Goal: Information Seeking & Learning: Learn about a topic

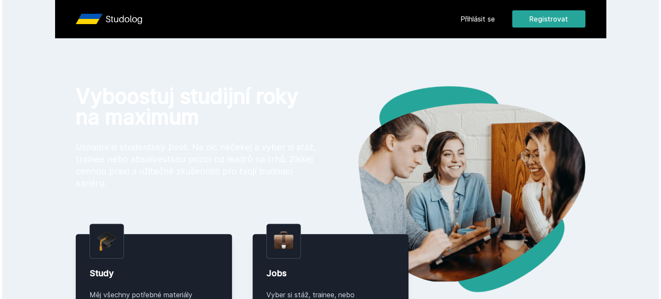
scroll to position [1, 0]
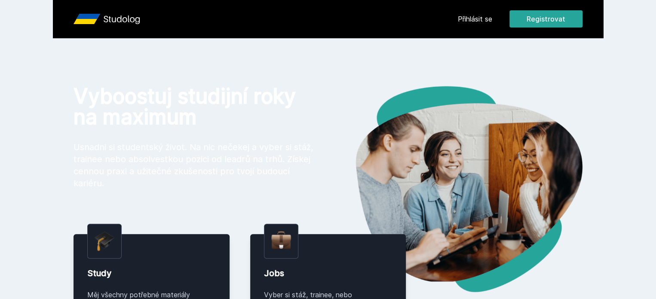
click at [529, 25] on div "Přihlásit se Registrovat" at bounding box center [520, 18] width 125 height 17
click at [493, 24] on link "Přihlásit se" at bounding box center [475, 19] width 34 height 10
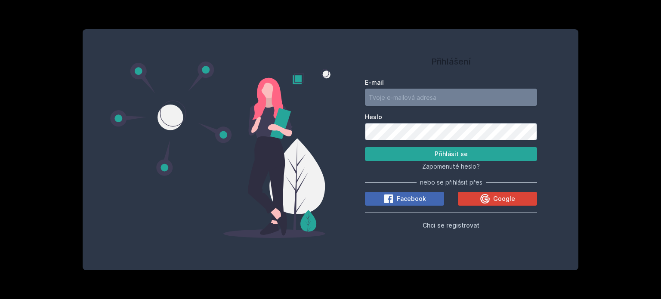
type input "[EMAIL_ADDRESS][DOMAIN_NAME]"
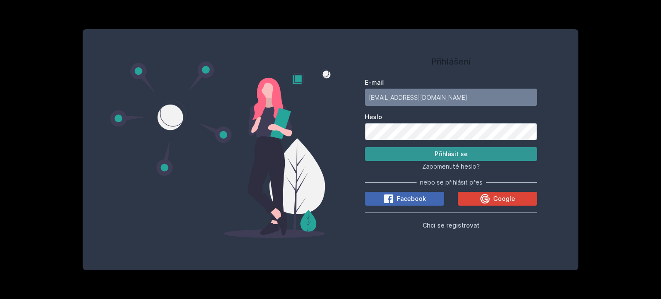
click at [474, 154] on button "Přihlásit se" at bounding box center [451, 154] width 172 height 14
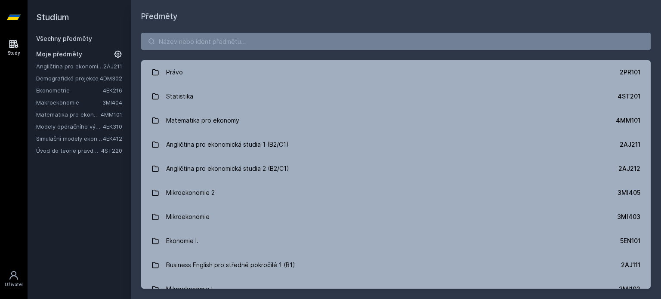
click at [61, 100] on link "Makroekonomie" at bounding box center [69, 102] width 66 height 9
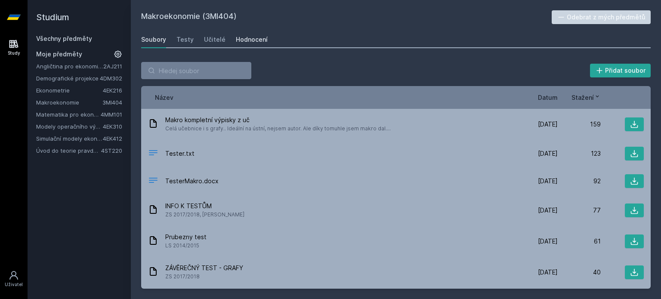
click at [249, 46] on link "Hodnocení" at bounding box center [252, 39] width 32 height 17
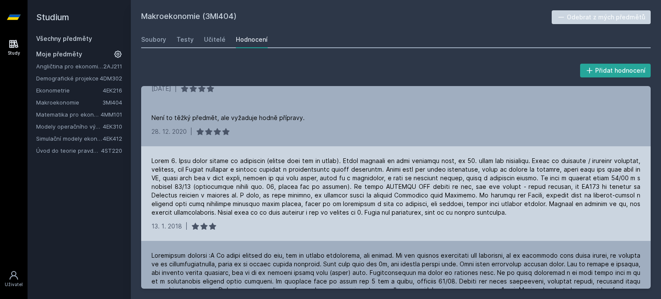
scroll to position [86, 0]
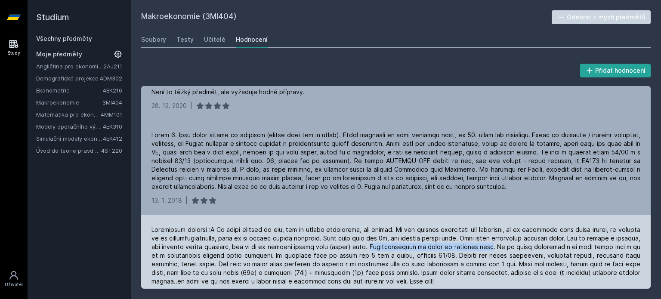
drag, startPoint x: 492, startPoint y: 240, endPoint x: 389, endPoint y: 239, distance: 103.3
type textarea "Nejdůležitější ze všeho je průběžný test"
click at [389, 239] on div at bounding box center [395, 255] width 489 height 60
click at [422, 230] on div at bounding box center [395, 255] width 489 height 60
click at [234, 249] on div at bounding box center [395, 255] width 489 height 60
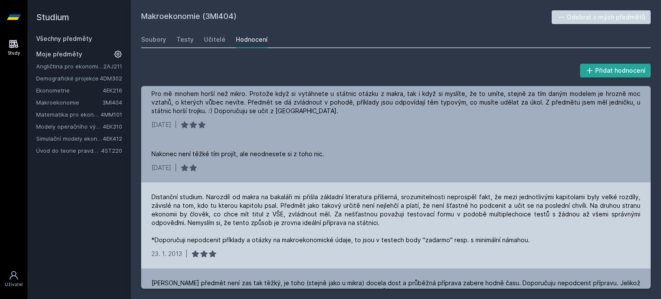
scroll to position [946, 0]
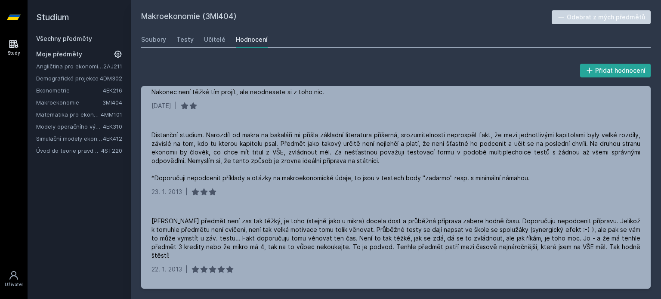
click at [89, 125] on link "Modely operačního výzkumu" at bounding box center [69, 126] width 67 height 9
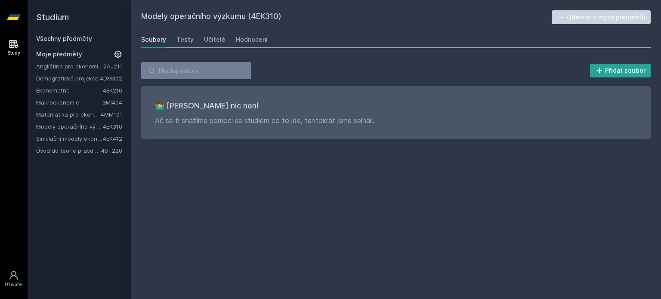
click at [265, 5] on div "Modely operačního výzkumu (4EK310) Odebrat z mých předmětů [GEOGRAPHIC_DATA] Te…" at bounding box center [396, 149] width 530 height 299
click at [265, 9] on div "Modely operačního výzkumu (4EK310) Odebrat z mých předmětů [GEOGRAPHIC_DATA] Te…" at bounding box center [396, 149] width 530 height 299
click at [266, 14] on h2 "Modely operačního výzkumu (4EK310)" at bounding box center [346, 17] width 410 height 14
copy h2 "4EK310"
